Goal: Information Seeking & Learning: Understand process/instructions

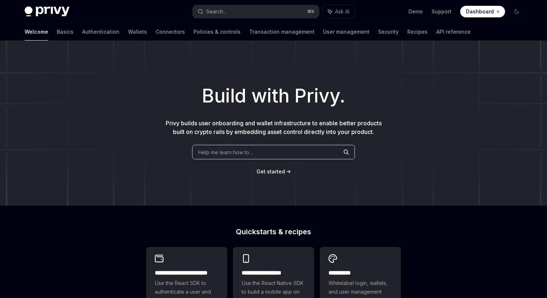
click at [118, 50] on div "Build with Privy. Privy builds user onboarding and wallet infrastructure to ena…" at bounding box center [273, 123] width 547 height 165
click at [323, 34] on link "User management" at bounding box center [346, 31] width 46 height 17
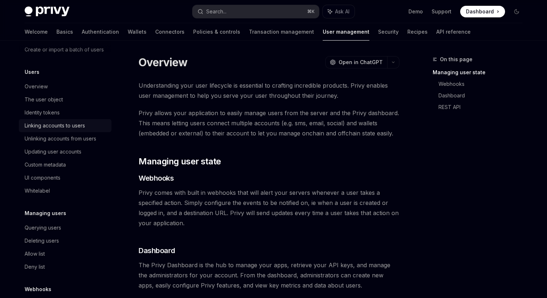
scroll to position [72, 0]
click at [86, 128] on div "Linking accounts to users" at bounding box center [66, 126] width 83 height 9
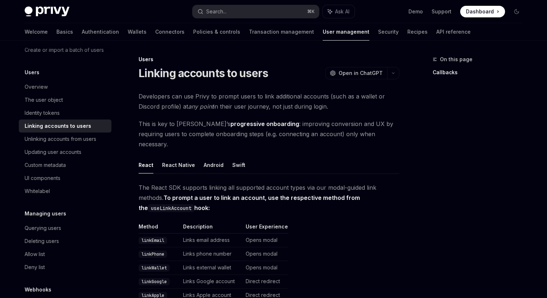
click at [112, 33] on div "Welcome Basics Authentication Wallets Connectors Policies & controls Transactio…" at bounding box center [248, 31] width 446 height 17
click at [128, 31] on link "Wallets" at bounding box center [137, 31] width 19 height 17
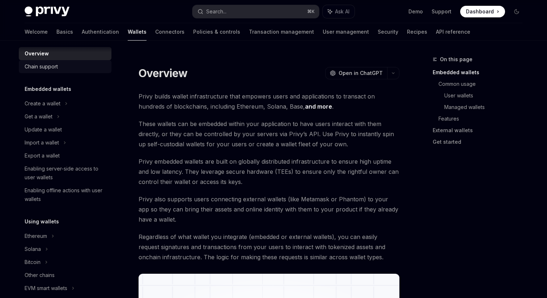
scroll to position [11, 0]
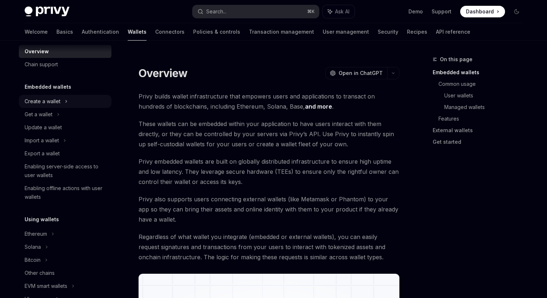
click at [81, 98] on div "Create a wallet" at bounding box center [65, 101] width 93 height 13
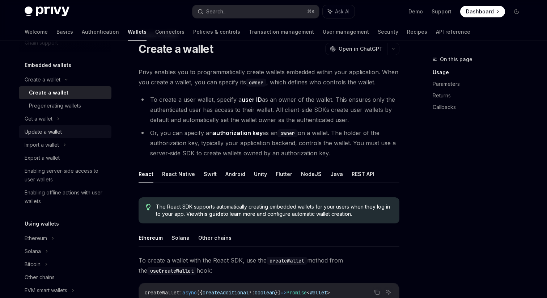
scroll to position [36, 0]
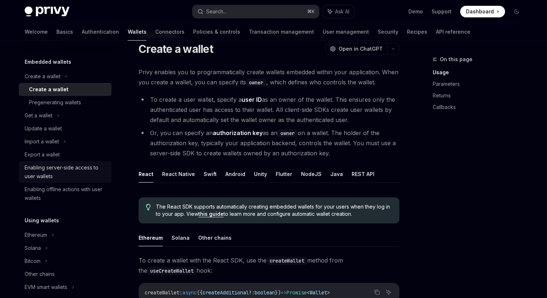
click at [81, 166] on div "Enabling server-side access to user wallets" at bounding box center [66, 171] width 83 height 17
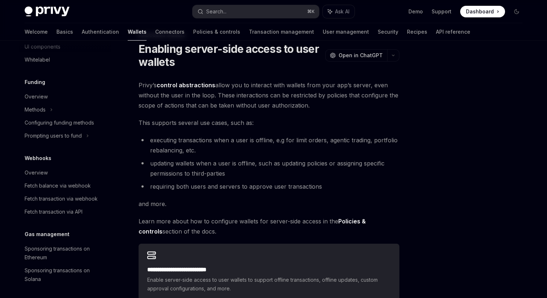
scroll to position [354, 0]
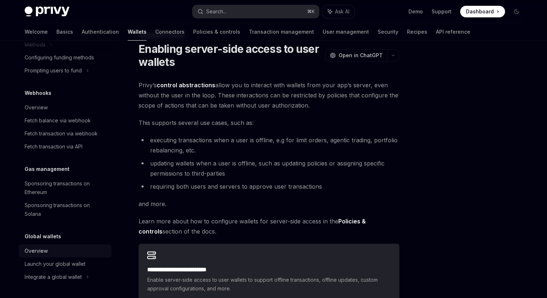
click at [58, 252] on div "Overview" at bounding box center [66, 250] width 83 height 9
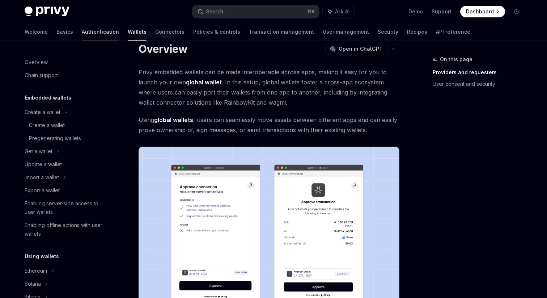
click at [82, 32] on link "Authentication" at bounding box center [100, 31] width 37 height 17
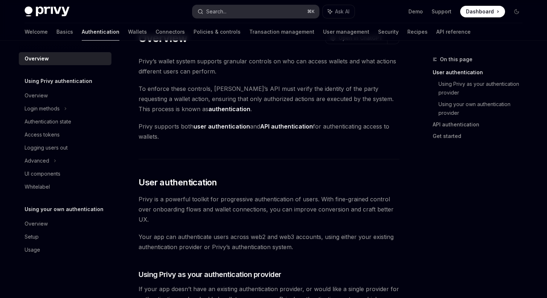
click at [224, 9] on div "Search..." at bounding box center [216, 11] width 20 height 9
click at [249, 30] on link "Transaction management" at bounding box center [281, 31] width 65 height 17
type textarea "*"
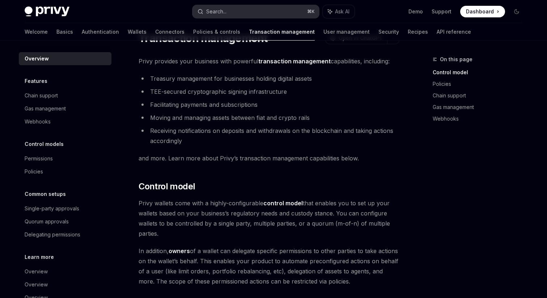
click at [244, 13] on button "Search... ⌘ K" at bounding box center [256, 11] width 127 height 13
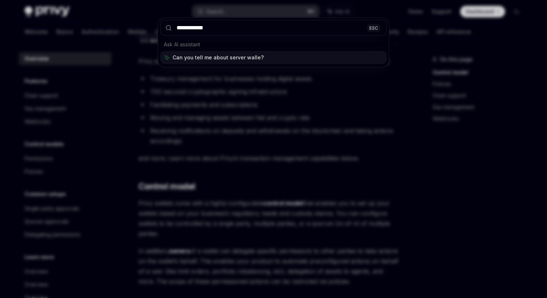
type input "**********"
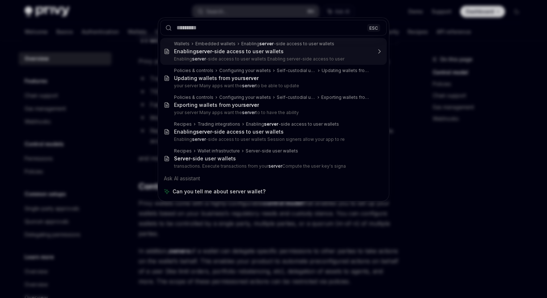
type textarea "*"
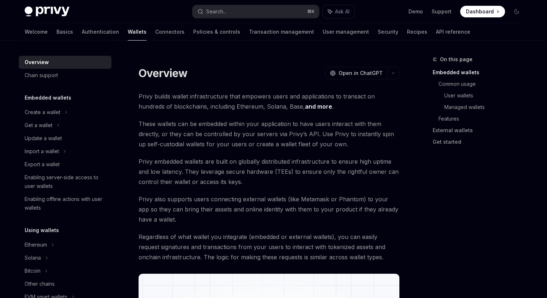
click at [262, 129] on span "These wallets can be embedded within your application to have users interact wi…" at bounding box center [269, 134] width 261 height 30
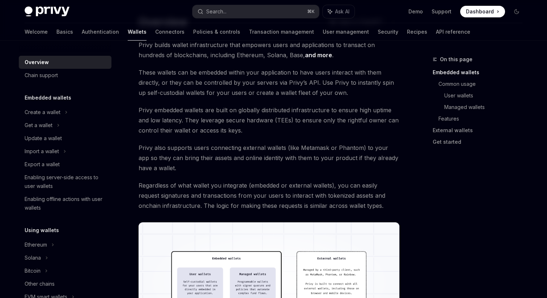
scroll to position [54, 0]
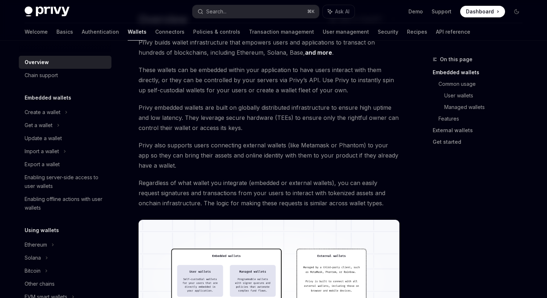
click at [262, 129] on span "Privy embedded wallets are built on globally distributed infrastructure to ensu…" at bounding box center [269, 117] width 261 height 30
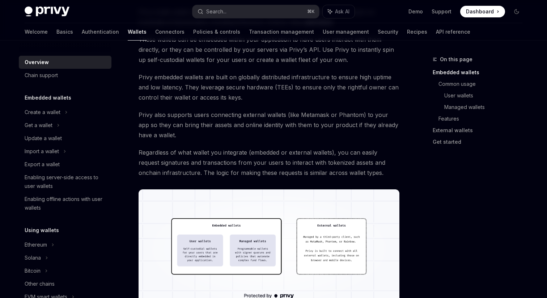
click at [262, 129] on span "Privy also supports users connecting external wallets (like Metamask or Phantom…" at bounding box center [269, 125] width 261 height 30
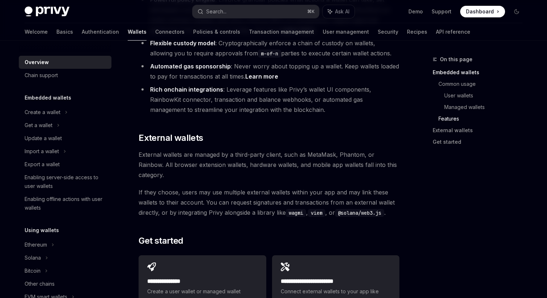
scroll to position [1026, 0]
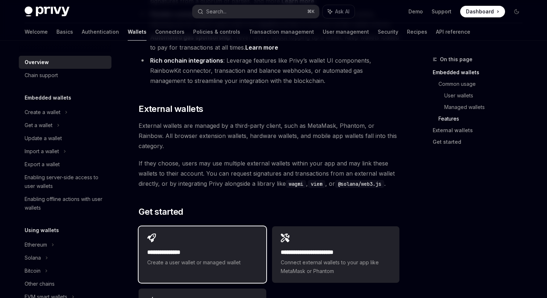
click at [212, 226] on div "**********" at bounding box center [202, 250] width 127 height 48
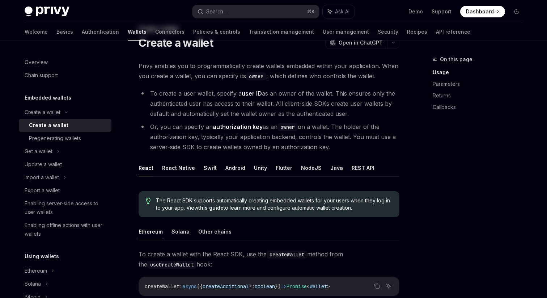
scroll to position [36, 0]
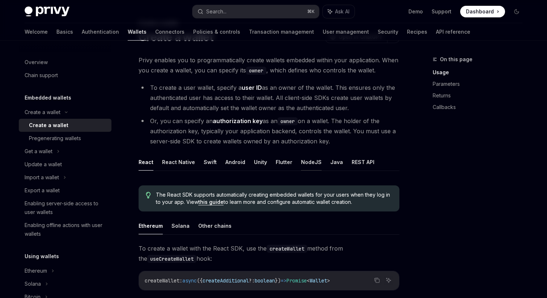
click at [307, 159] on button "NodeJS" at bounding box center [311, 161] width 21 height 17
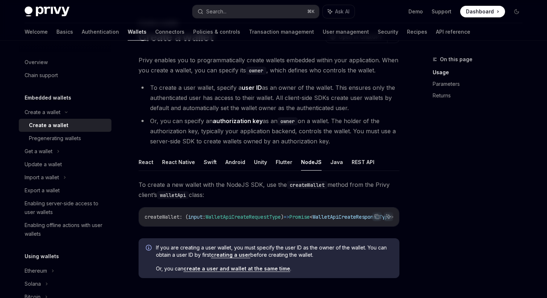
click at [273, 145] on li "Or, you can specify an authorization key as an owner on a wallet. The holder of…" at bounding box center [269, 131] width 261 height 30
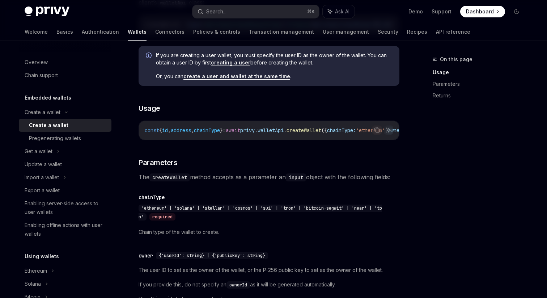
scroll to position [232, 0]
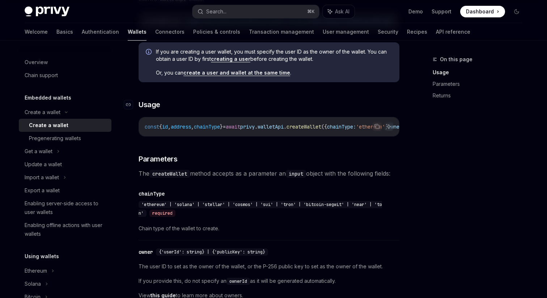
click at [266, 108] on h3 "​ Usage" at bounding box center [269, 105] width 261 height 10
click at [256, 62] on span "If you are creating a user wallet, you must specify the user ID as the owner of…" at bounding box center [274, 55] width 236 height 14
click at [242, 62] on link "creating a user" at bounding box center [230, 59] width 39 height 7
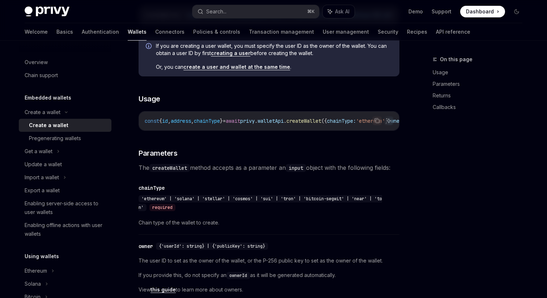
scroll to position [316, 0]
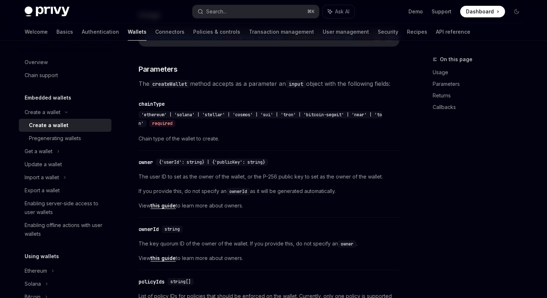
scroll to position [322, 0]
click at [228, 162] on div "​ owner {'userId': string} | {'publicKey': string} The user ID to set as the ow…" at bounding box center [269, 184] width 261 height 63
click at [225, 150] on div "​ chainType 'ethereum' | 'solana' | 'stellar' | 'cosmos' | 'sui' | 'tron' | 'bi…" at bounding box center [269, 122] width 261 height 55
click at [230, 209] on span "View this guide to learn more about owners." at bounding box center [269, 204] width 261 height 9
click at [156, 207] on span "View this guide to learn more about owners." at bounding box center [269, 204] width 261 height 9
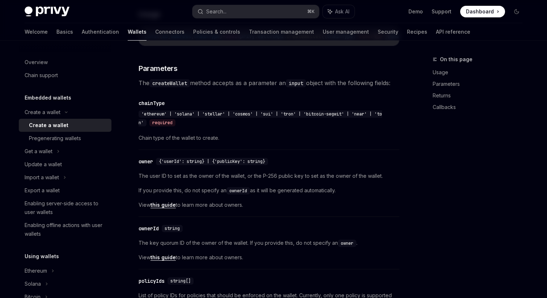
click at [161, 208] on link "this guide" at bounding box center [163, 205] width 25 height 7
type textarea "*"
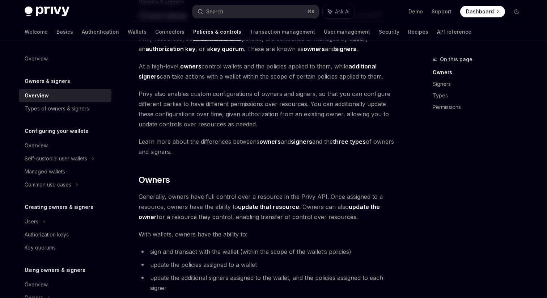
scroll to position [67, 0]
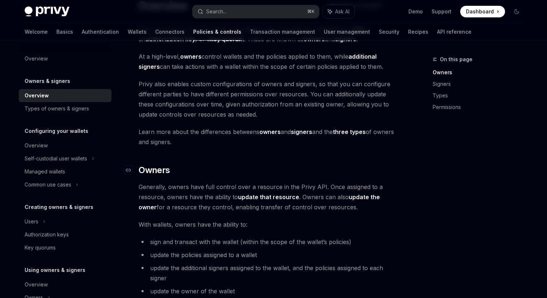
click at [239, 171] on h2 "​ Owners" at bounding box center [269, 170] width 261 height 12
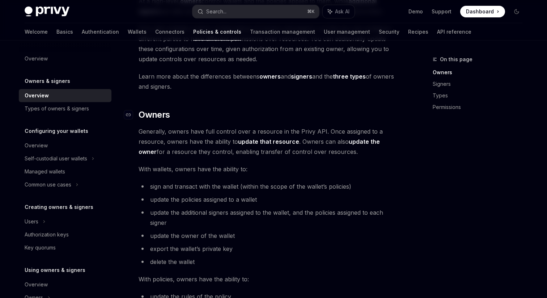
scroll to position [145, 0]
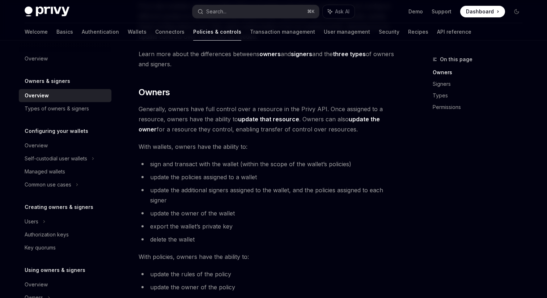
click at [240, 164] on span "sign and transact with the wallet (within the scope of the wallet’s policies)" at bounding box center [250, 163] width 201 height 7
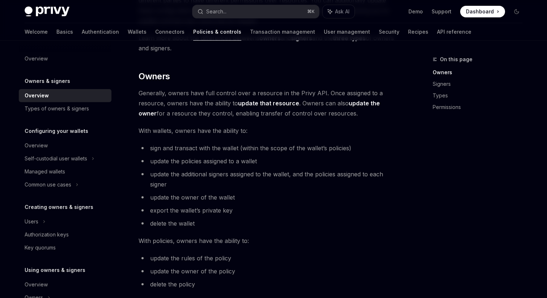
scroll to position [162, 0]
